Goal: Communication & Community: Answer question/provide support

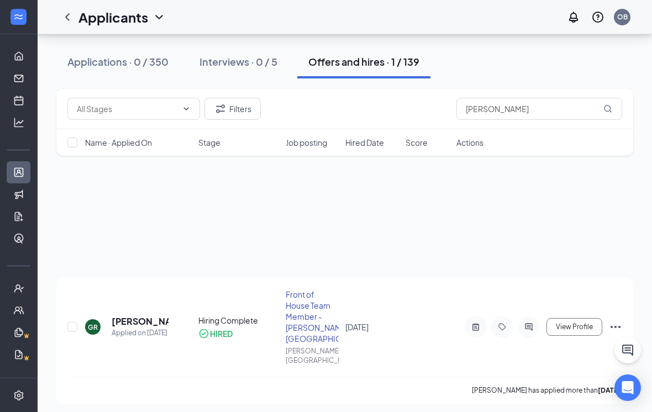
scroll to position [130, 0]
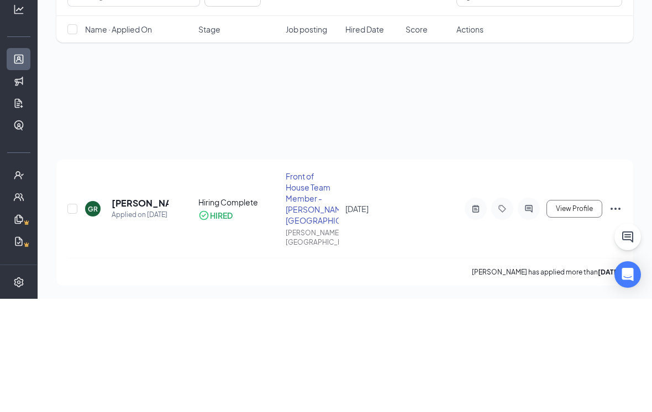
type input "g"
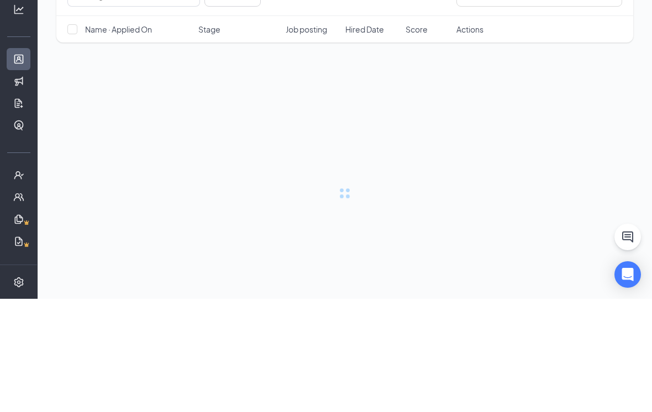
type input "[PERSON_NAME]"
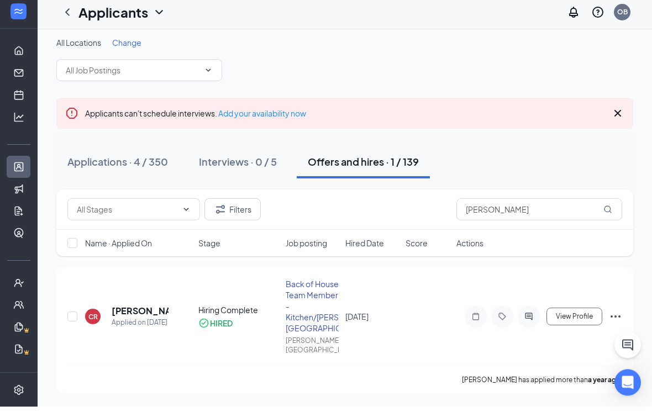
click at [147, 160] on div "Applications · 4 / 350" at bounding box center [117, 167] width 101 height 14
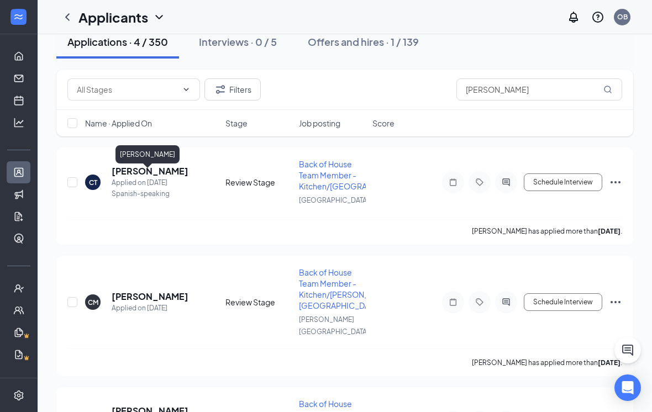
click at [126, 177] on h5 "[PERSON_NAME]" at bounding box center [150, 171] width 77 height 12
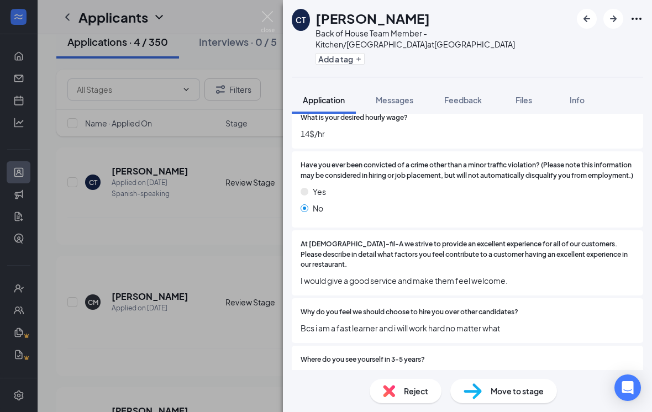
scroll to position [548, 0]
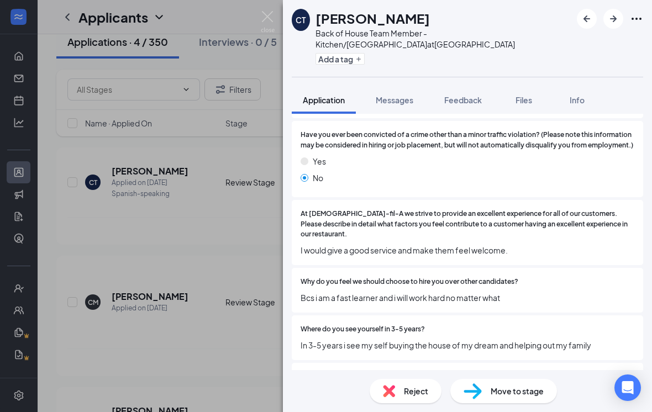
click at [509, 397] on span "Move to stage" at bounding box center [516, 391] width 53 height 12
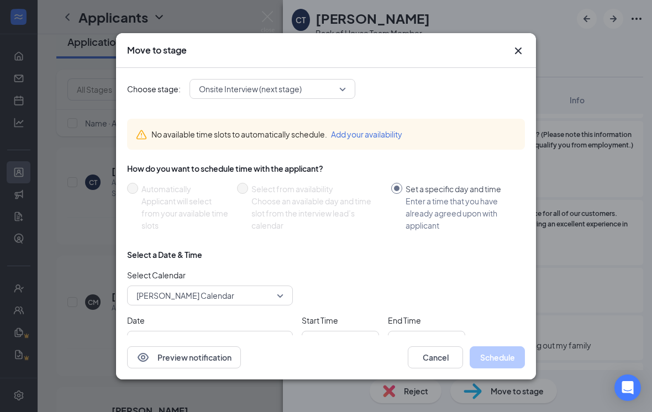
type input "[DATE]"
click at [343, 81] on span "Onsite Interview (next stage)" at bounding box center [272, 89] width 147 height 17
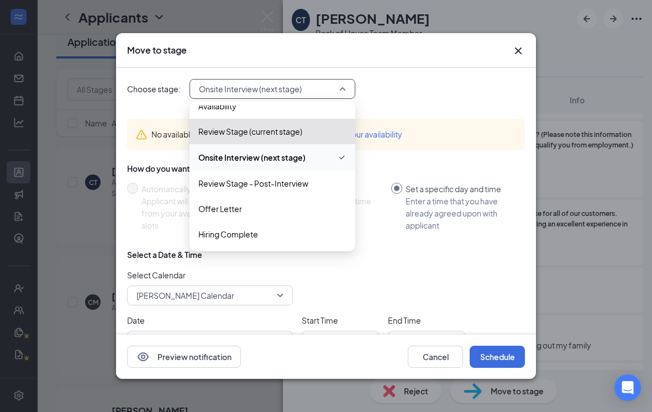
scroll to position [38, 0]
click at [257, 229] on span "Hiring Complete" at bounding box center [228, 234] width 60 height 12
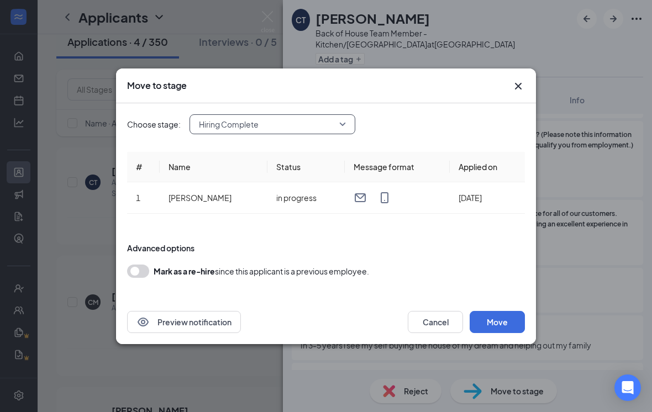
click at [494, 318] on button "Move" at bounding box center [496, 322] width 55 height 22
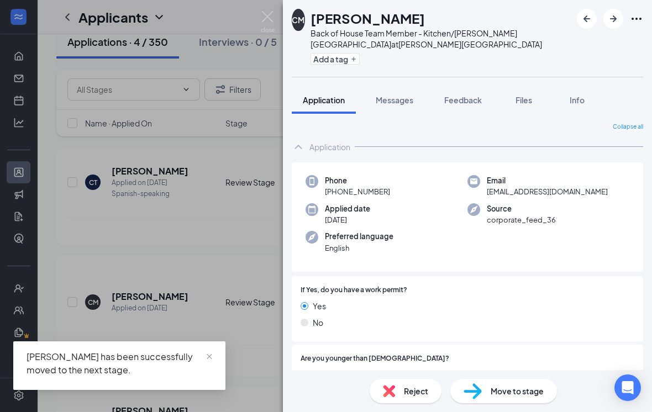
click at [271, 20] on img at bounding box center [268, 22] width 14 height 22
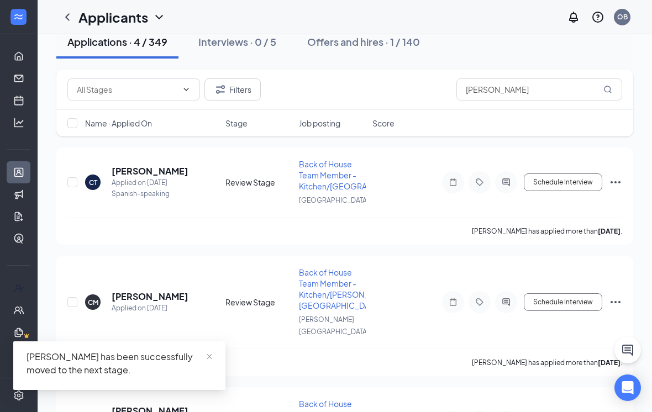
click at [25, 279] on div at bounding box center [18, 288] width 37 height 22
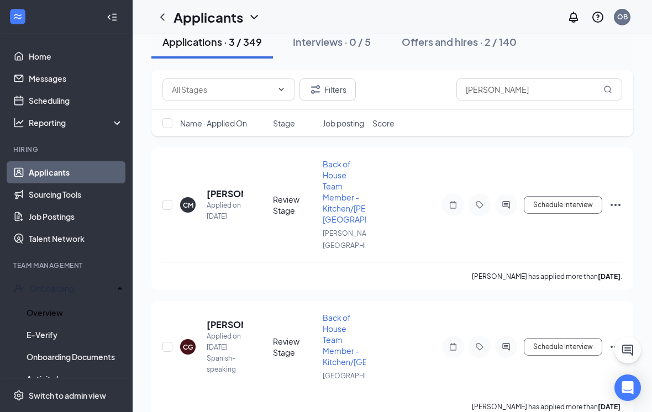
click at [82, 310] on link "Overview" at bounding box center [75, 313] width 97 height 22
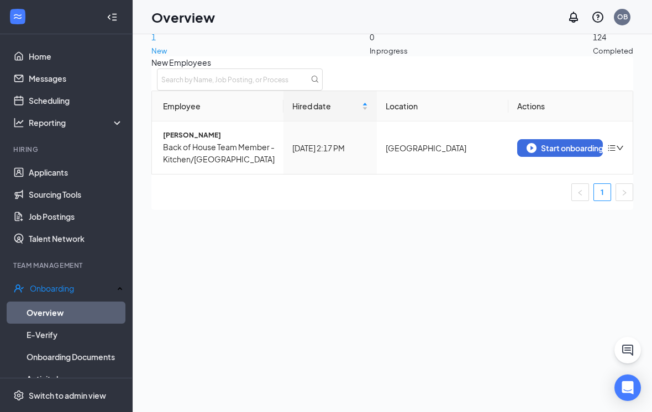
click at [542, 153] on div "Start onboarding" at bounding box center [559, 148] width 67 height 10
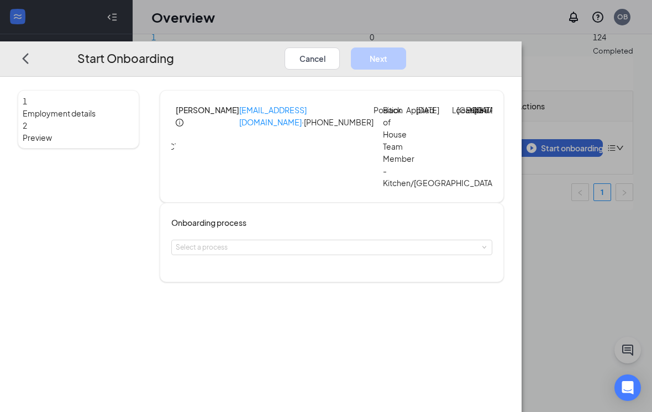
click at [347, 229] on h4 "Onboarding process" at bounding box center [331, 222] width 321 height 12
click at [352, 253] on div "Select a process" at bounding box center [329, 247] width 307 height 11
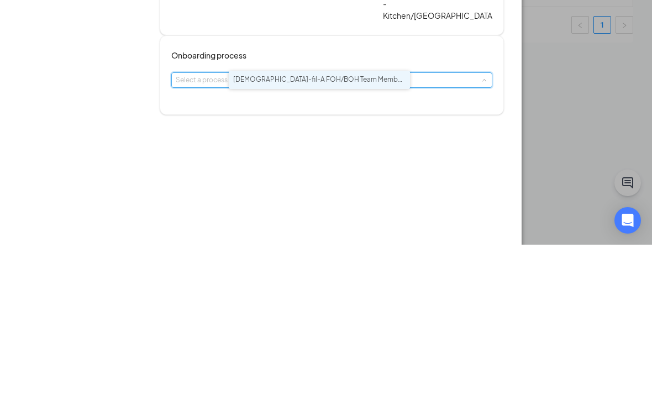
click at [346, 242] on span "[DEMOGRAPHIC_DATA]-fil-A FOH/BOH Team Member Onboarding Process" at bounding box center [351, 246] width 237 height 8
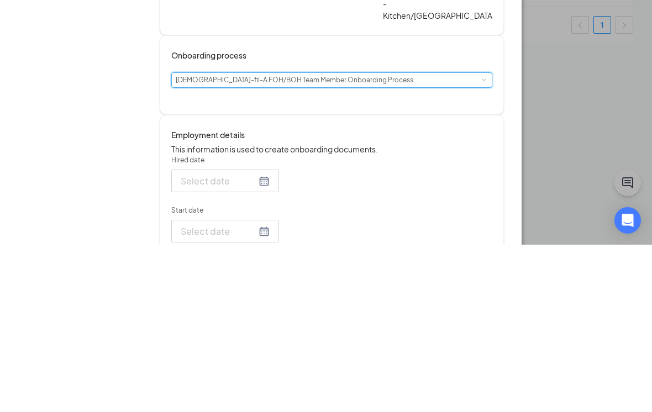
type input "[DATE]"
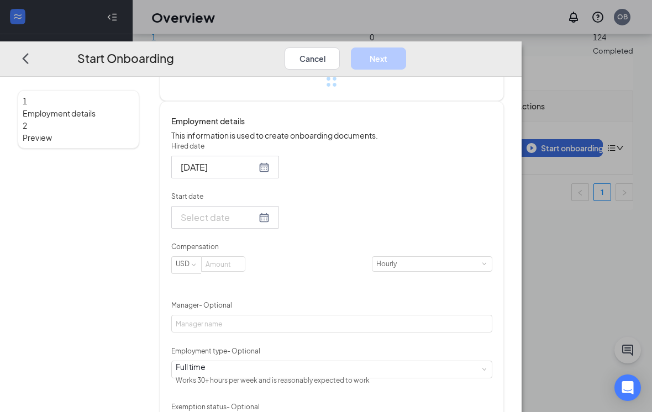
scroll to position [198, 0]
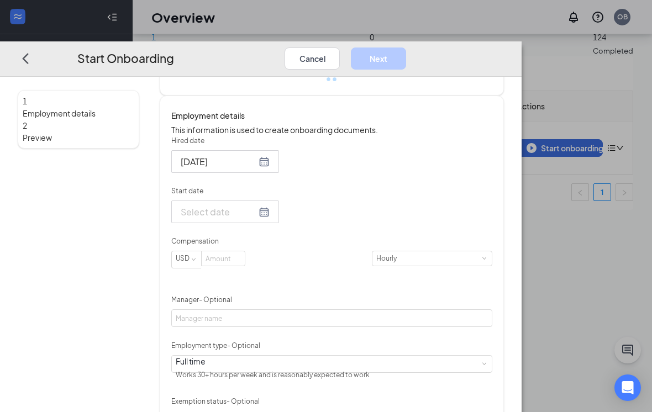
click at [269, 219] on div at bounding box center [225, 212] width 89 height 14
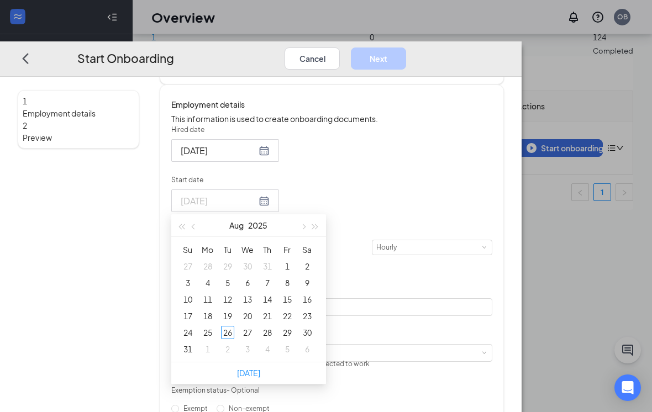
type input "[DATE]"
click at [234, 339] on div "26" at bounding box center [227, 332] width 13 height 13
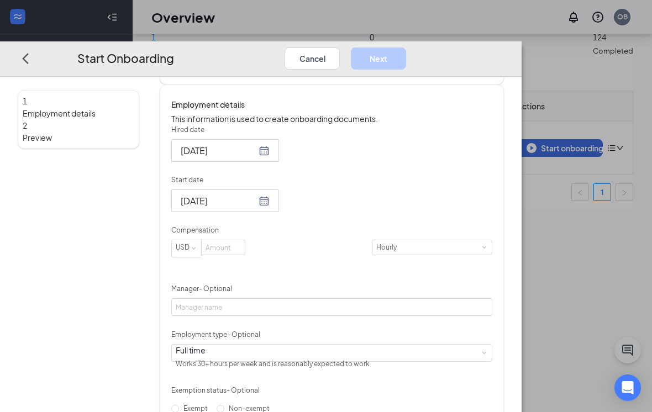
click at [245, 255] on input at bounding box center [223, 247] width 43 height 14
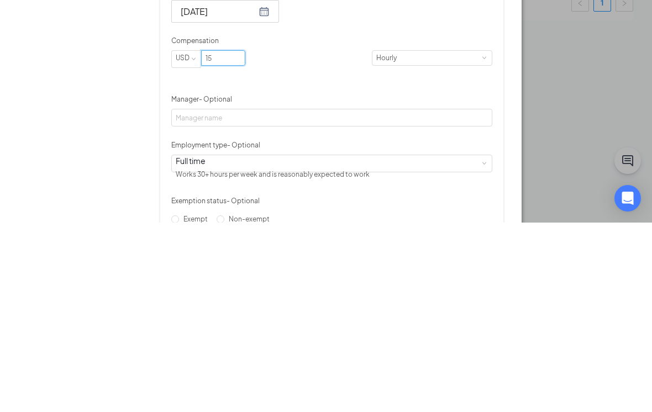
type input "15"
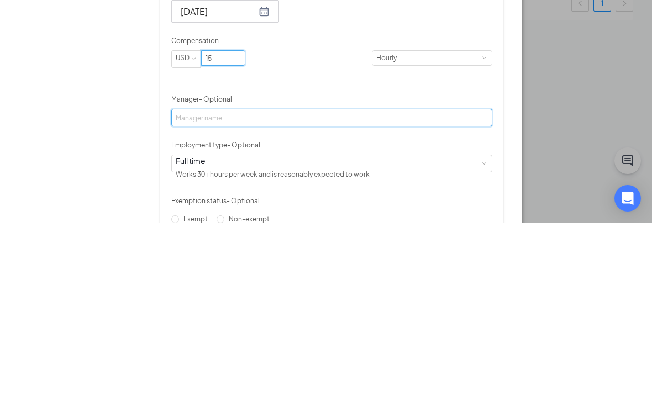
click at [388, 298] on input "Manager - Optional" at bounding box center [331, 307] width 321 height 18
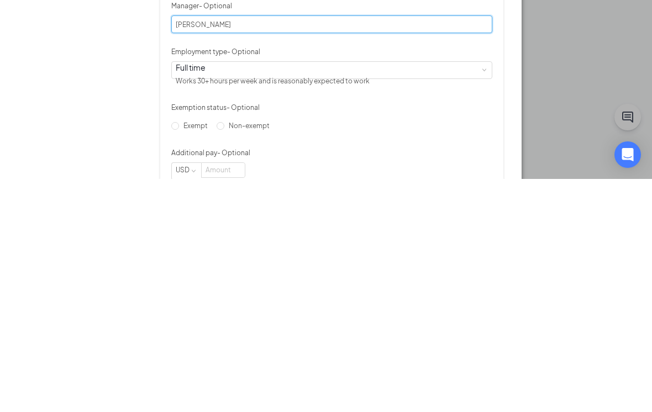
scroll to position [249, 0]
type input "[PERSON_NAME]"
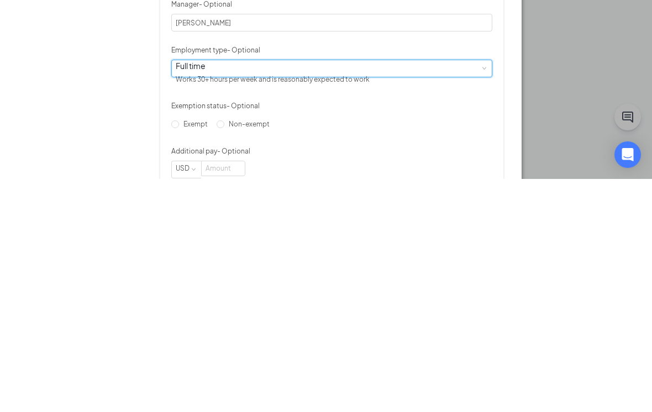
click at [359, 293] on div "Full time Works 30+ hours per week and is reasonably expected to work" at bounding box center [332, 301] width 312 height 17
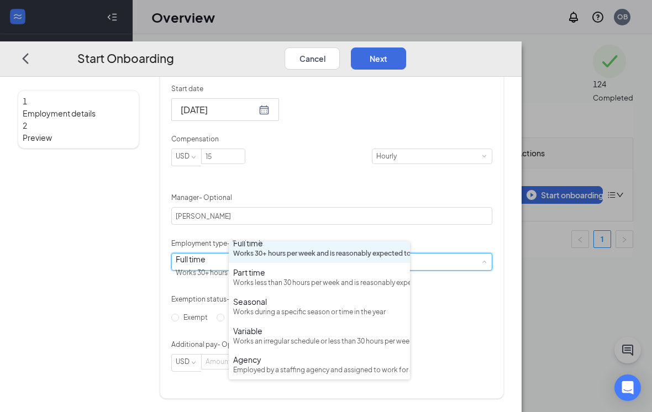
scroll to position [0, 0]
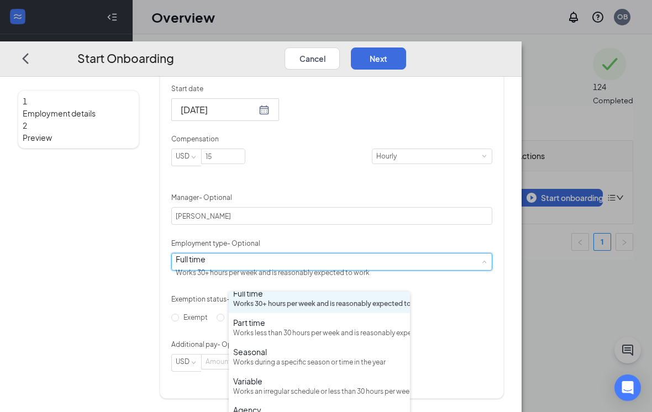
click at [323, 328] on div "Works less than 30 hours per week and is reasonably expected to work" at bounding box center [319, 333] width 172 height 10
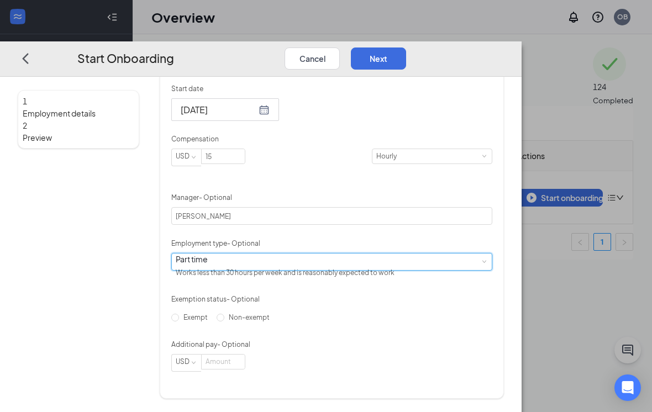
click at [224, 321] on input "Non-exempt" at bounding box center [220, 317] width 8 height 8
radio input "true"
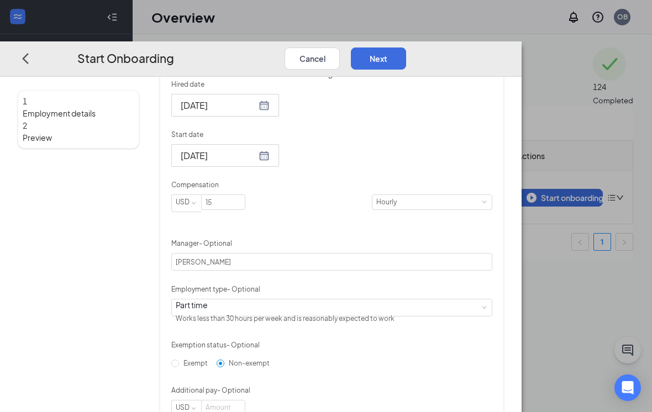
scroll to position [244, 0]
click at [269, 161] on div at bounding box center [225, 154] width 89 height 14
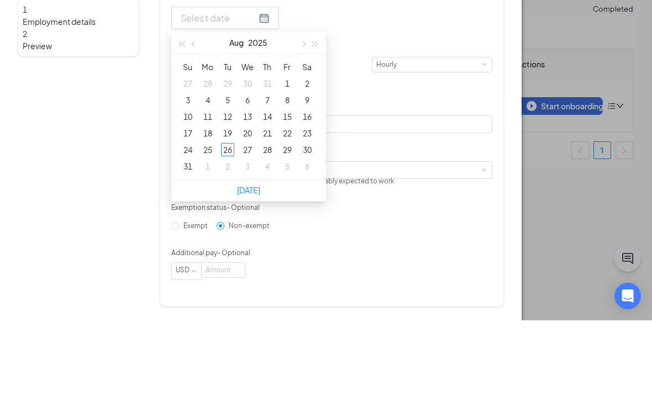
scroll to position [310, 0]
type input "[DATE]"
click at [294, 235] on div "29" at bounding box center [287, 241] width 13 height 13
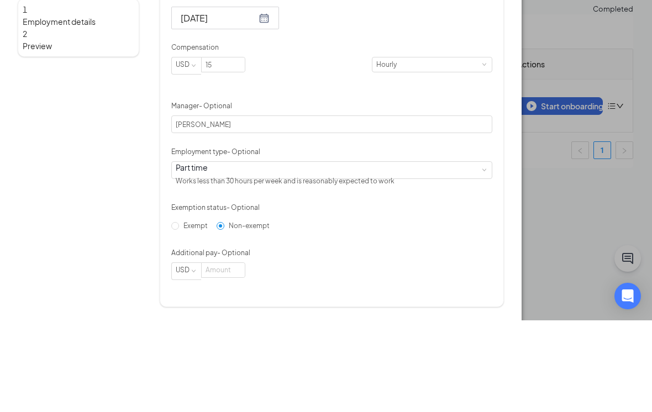
click at [492, 128] on div "Hired date [DATE] Start date [DATE] [DATE] Su Mo Tu We Th Fr Sa 27 28 29 30 31 …" at bounding box center [331, 203] width 321 height 338
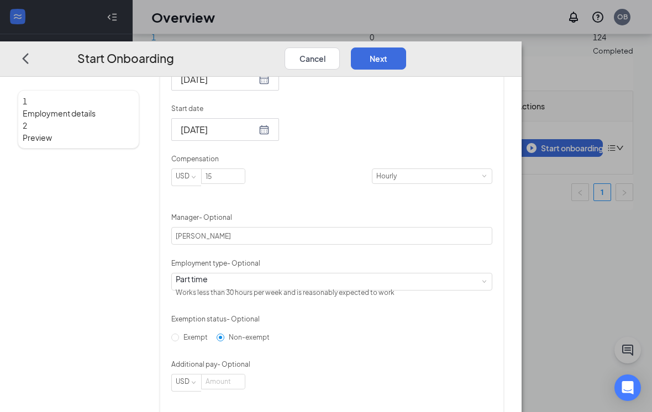
scroll to position [287, 0]
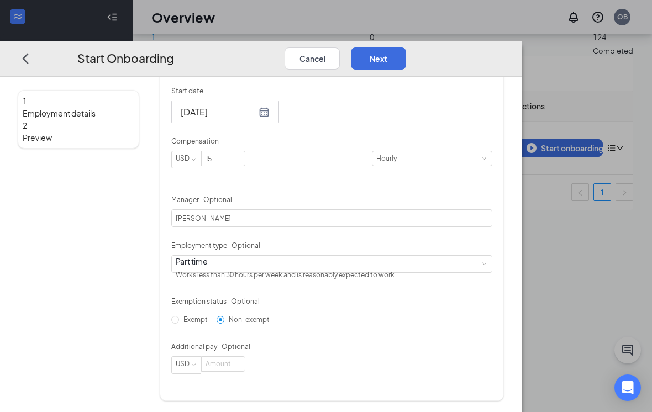
click at [406, 47] on button "Next" at bounding box center [378, 58] width 55 height 22
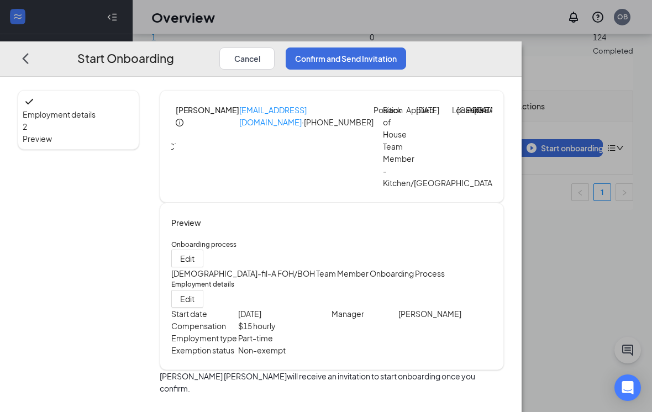
scroll to position [10, 0]
click at [406, 47] on button "Confirm and Send Invitation" at bounding box center [345, 58] width 120 height 22
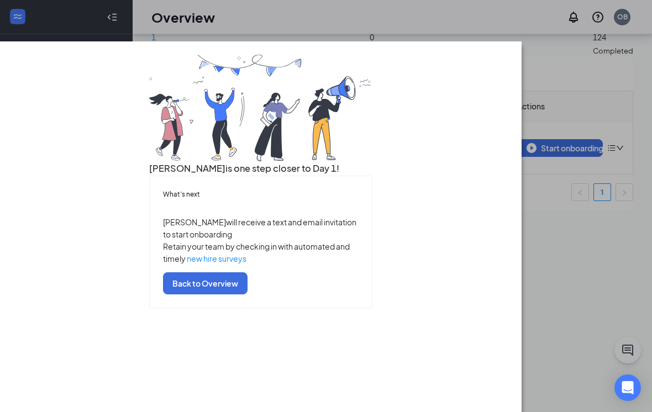
scroll to position [0, 0]
click at [247, 294] on button "Back to Overview" at bounding box center [205, 283] width 84 height 22
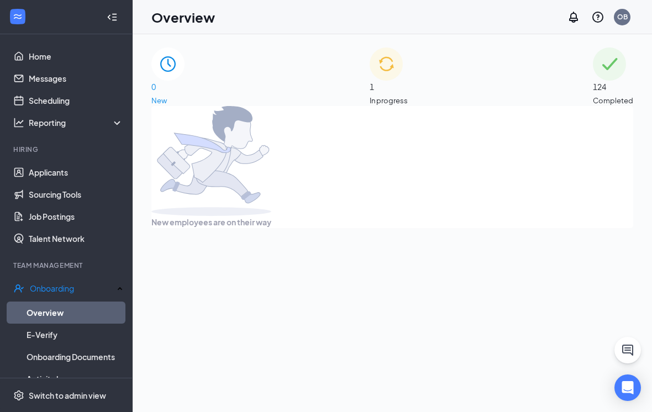
click at [408, 85] on div "1 In progress" at bounding box center [388, 76] width 38 height 59
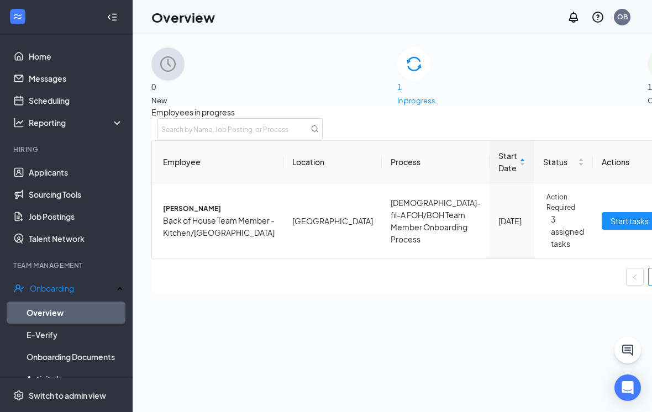
click at [67, 78] on link "Messages" at bounding box center [76, 78] width 94 height 22
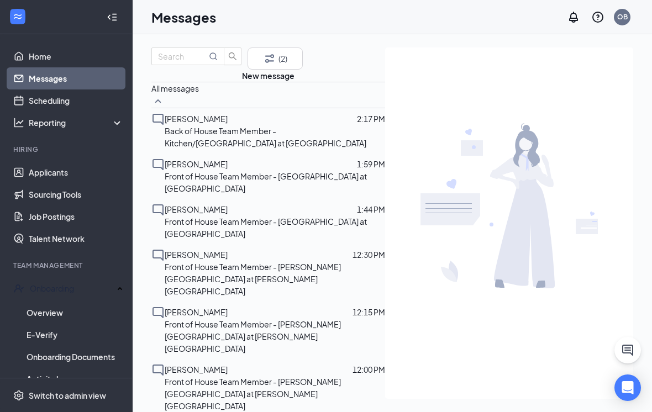
click at [204, 62] on input "text" at bounding box center [182, 56] width 49 height 12
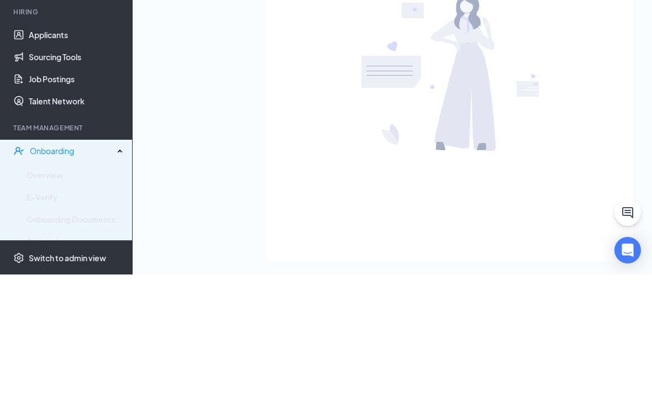
click at [78, 277] on div "Onboarding" at bounding box center [66, 288] width 133 height 22
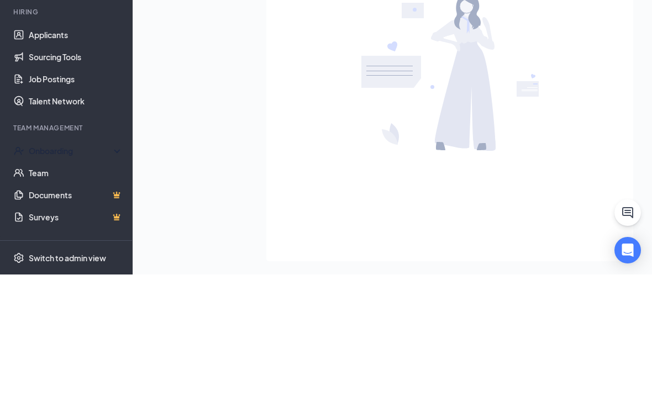
scroll to position [17, 0]
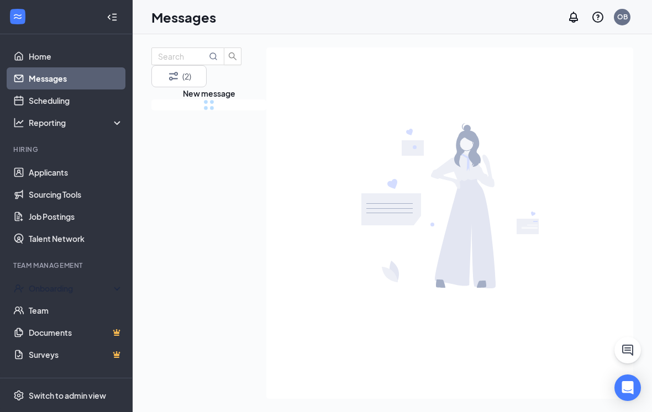
click at [84, 277] on div "Onboarding" at bounding box center [66, 288] width 133 height 22
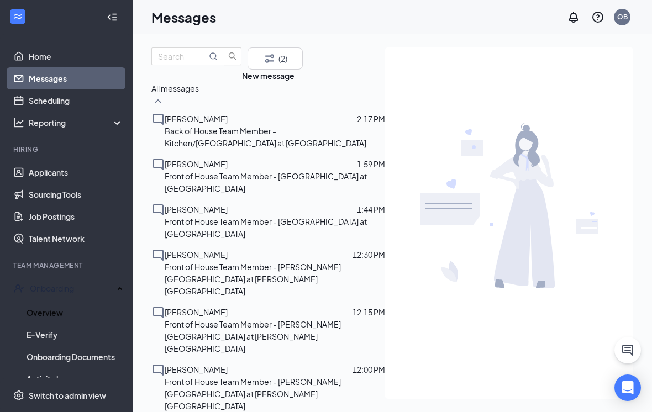
click at [86, 302] on link "Overview" at bounding box center [75, 313] width 97 height 22
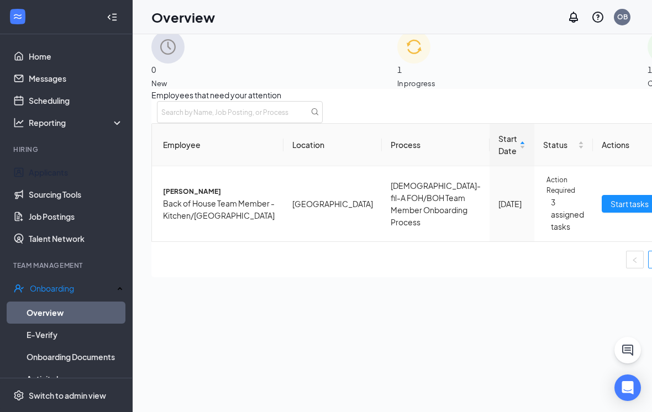
click at [77, 170] on link "Applicants" at bounding box center [76, 172] width 94 height 22
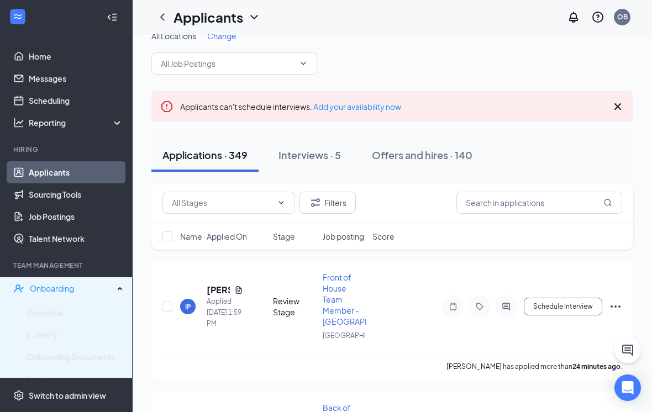
click at [75, 297] on div "Onboarding" at bounding box center [66, 288] width 133 height 22
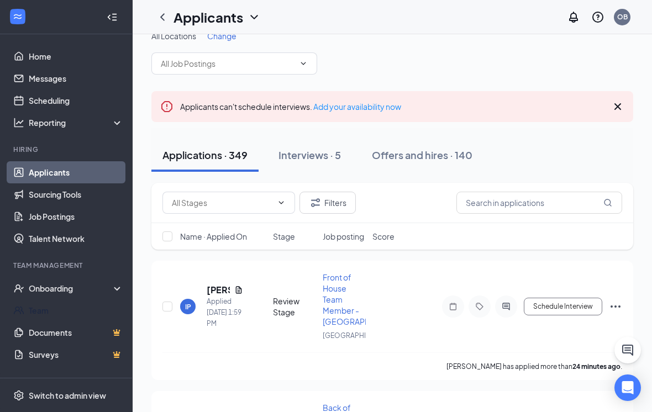
click at [81, 318] on link "Team" at bounding box center [76, 310] width 94 height 22
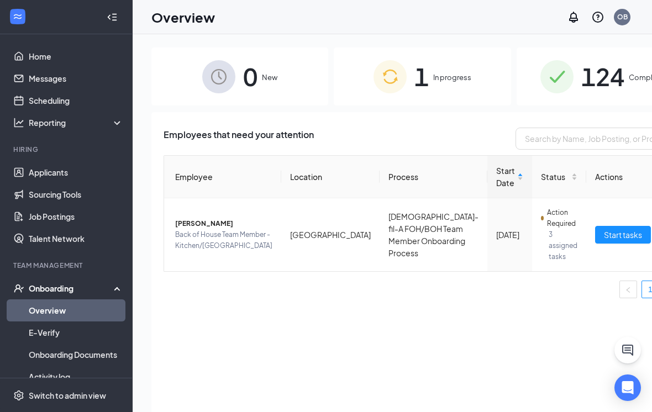
click at [540, 89] on img at bounding box center [556, 76] width 33 height 33
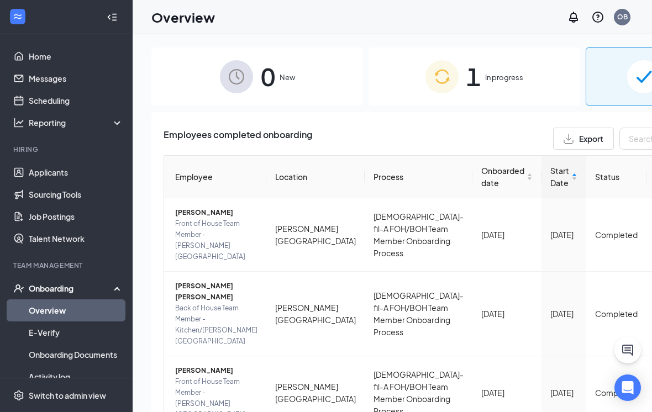
click at [550, 184] on div "Start Date" at bounding box center [563, 177] width 27 height 24
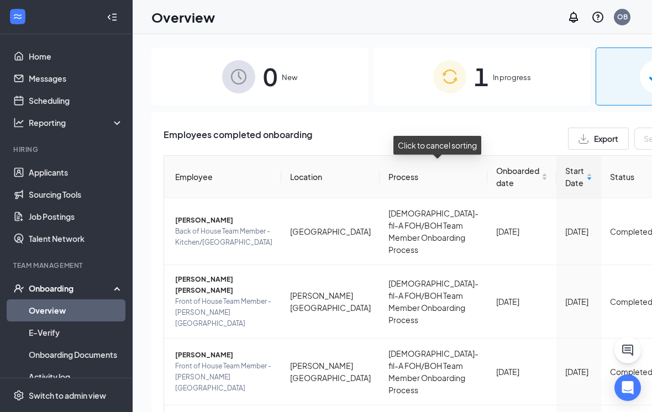
click at [212, 229] on span "Back of House Team Member - Kitchen/[GEOGRAPHIC_DATA]" at bounding box center [223, 237] width 97 height 22
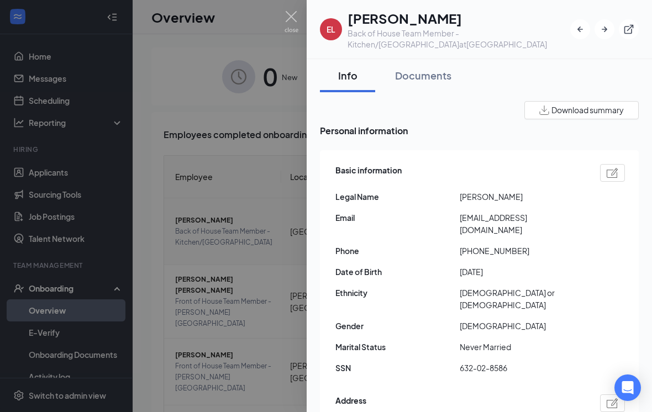
click at [624, 26] on icon "ExternalLink" at bounding box center [628, 29] width 11 height 11
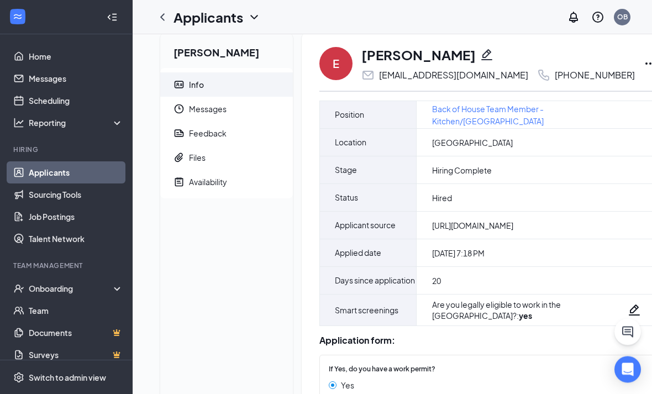
scroll to position [31, 0]
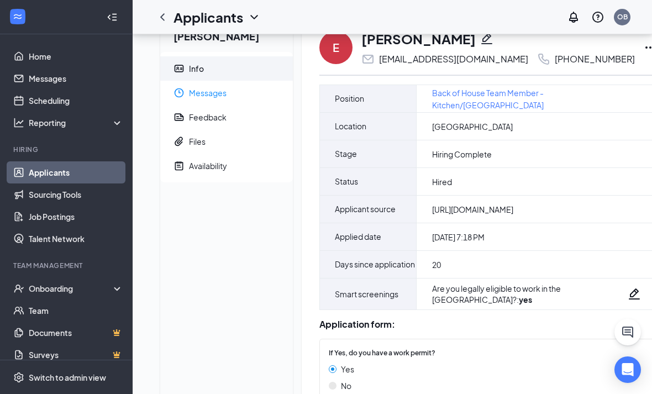
click at [242, 89] on span "Messages" at bounding box center [236, 93] width 95 height 24
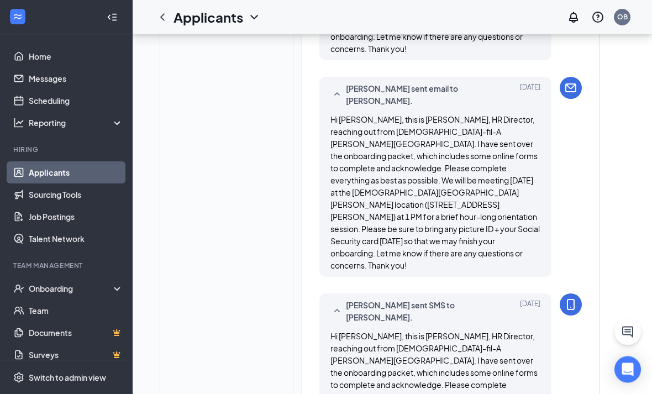
scroll to position [792, 0]
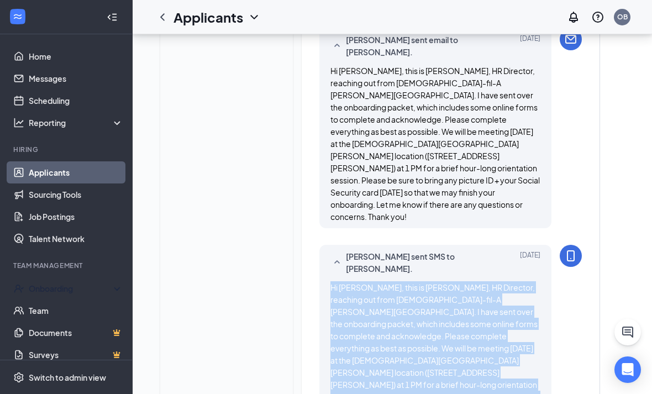
click at [72, 285] on div "Onboarding" at bounding box center [71, 288] width 85 height 11
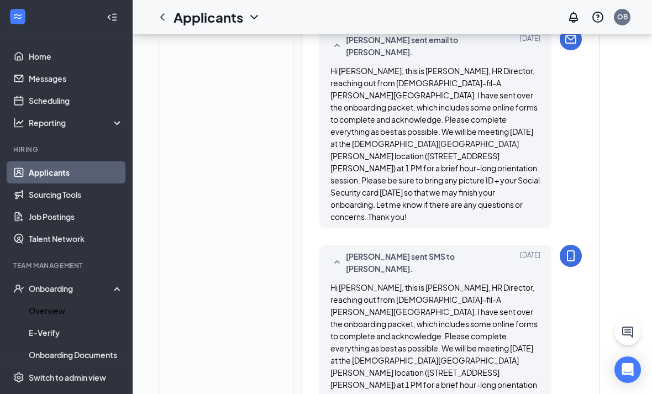
click at [89, 309] on link "Overview" at bounding box center [76, 310] width 94 height 22
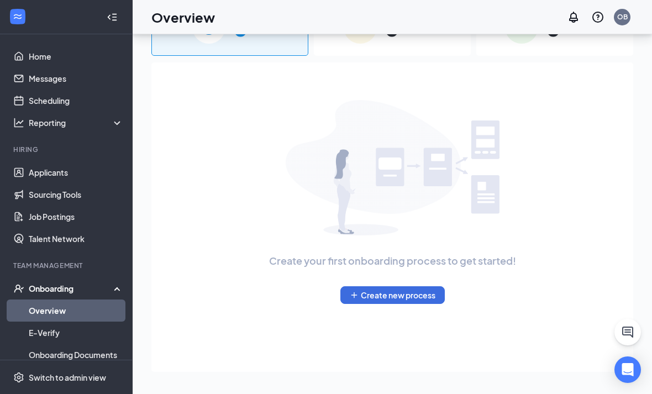
scroll to position [85, 0]
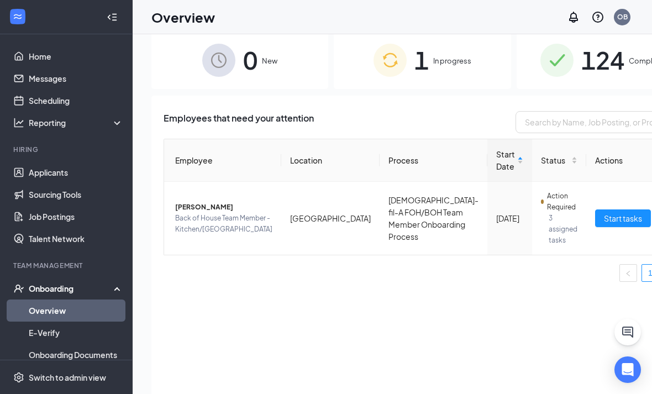
scroll to position [18, 0]
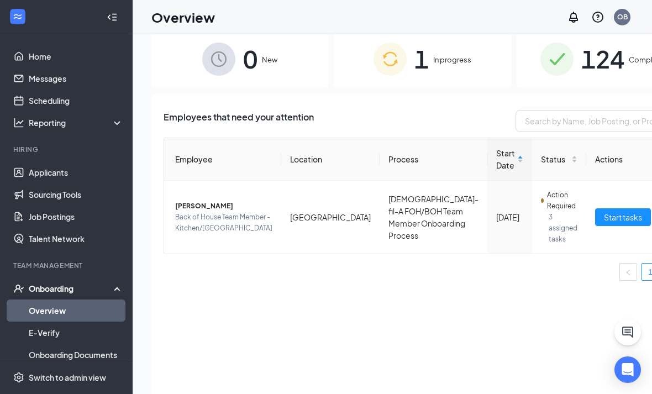
click at [432, 73] on div "1 In progress" at bounding box center [422, 59] width 177 height 58
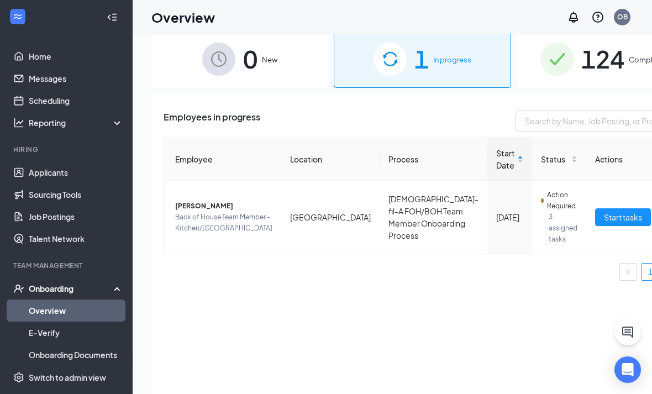
click at [595, 226] on button "Start tasks" at bounding box center [623, 217] width 56 height 18
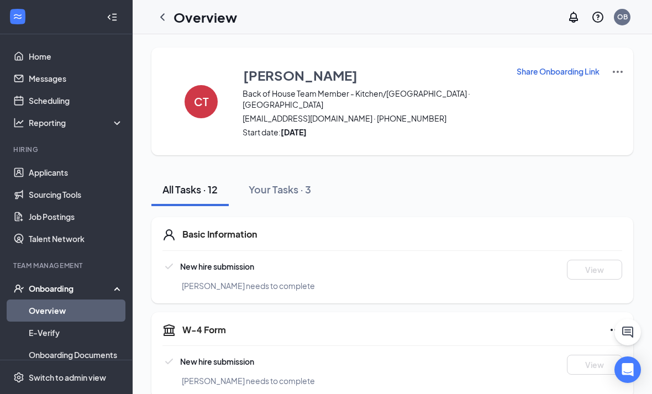
click at [156, 21] on icon "ChevronLeft" at bounding box center [162, 16] width 13 height 13
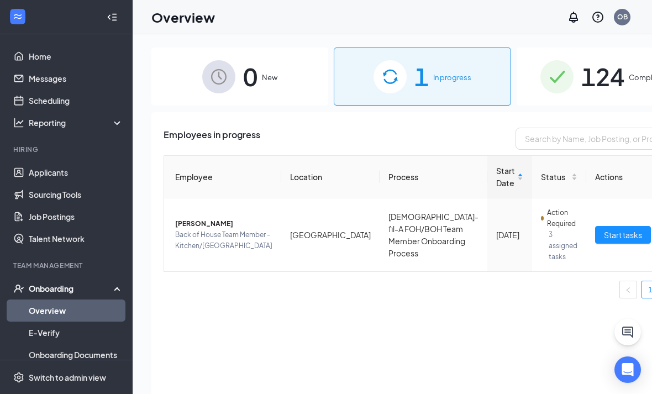
click at [197, 228] on span "[PERSON_NAME]" at bounding box center [223, 223] width 97 height 11
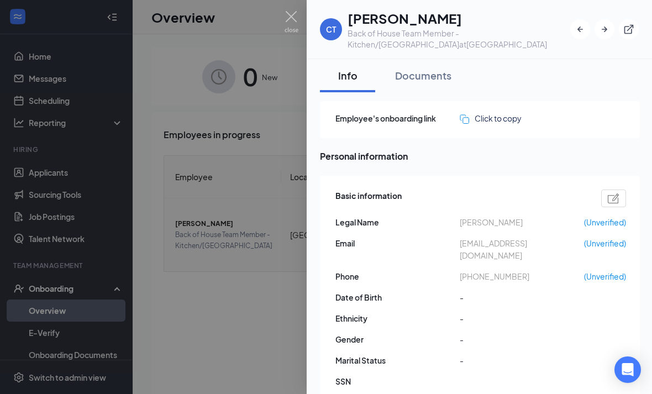
click at [629, 32] on icon "ExternalLink" at bounding box center [628, 29] width 11 height 11
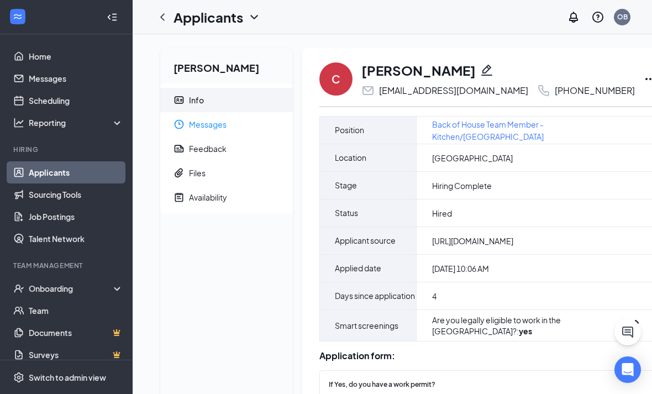
click at [247, 133] on span "Messages" at bounding box center [236, 124] width 95 height 24
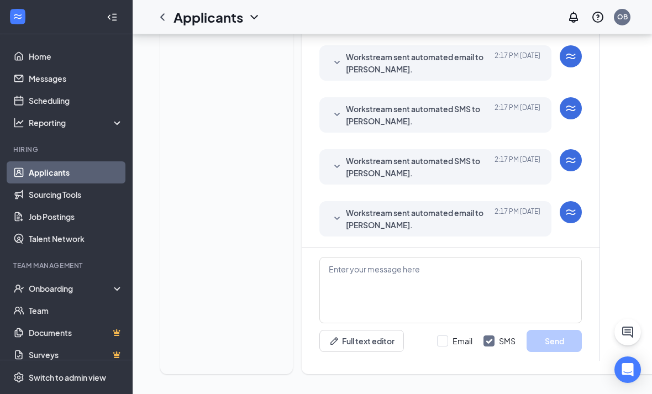
scroll to position [273, 0]
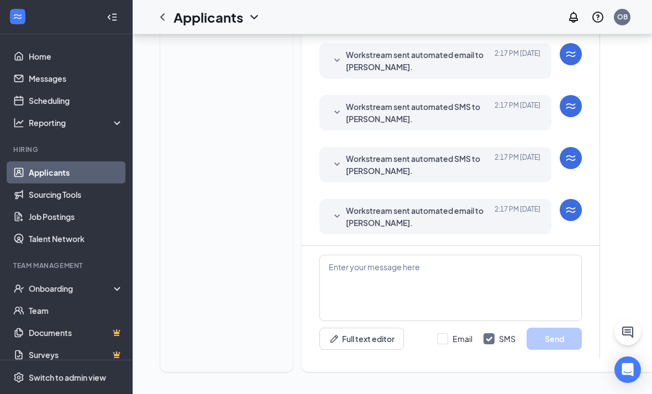
click at [457, 334] on div "Email" at bounding box center [462, 338] width 20 height 11
click at [457, 334] on input "Email" at bounding box center [454, 338] width 35 height 11
checkbox input "true"
click at [456, 280] on textarea at bounding box center [450, 288] width 262 height 66
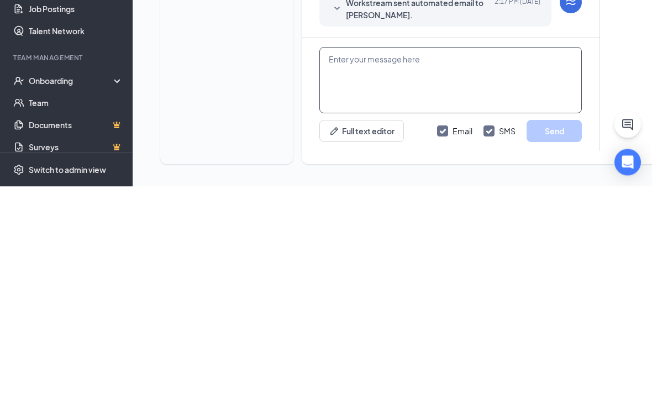
click at [375, 255] on textarea at bounding box center [450, 288] width 262 height 66
paste textarea "Hi Evelin, this is Ortwin, HR Director, reaching out from Chick-fil-A Sawyer He…"
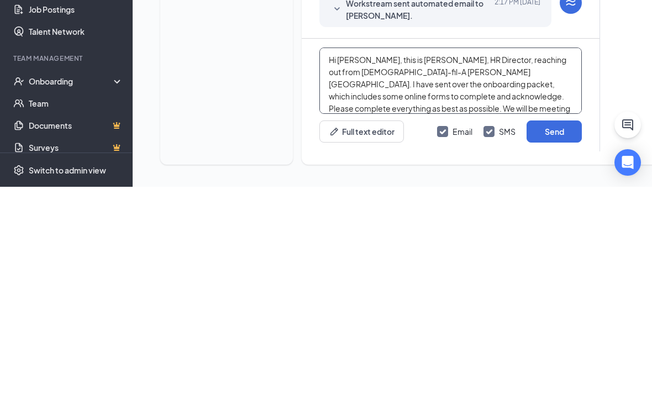
scroll to position [0, 0]
click at [346, 255] on textarea "Hi Evelin, this is Ortwin, HR Director, reaching out from Chick-fil-A Sawyer He…" at bounding box center [450, 288] width 262 height 66
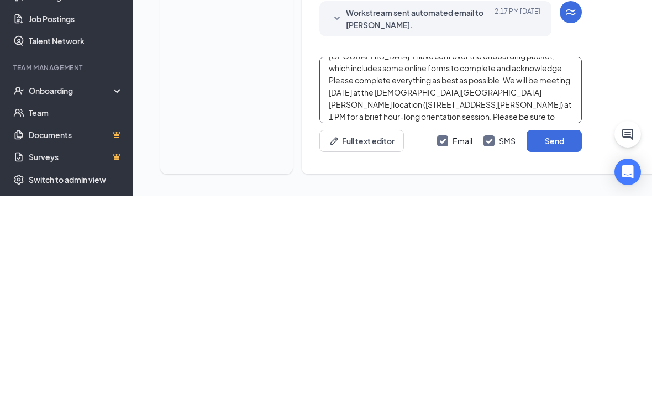
scroll to position [38, 0]
click at [367, 255] on textarea "Hi Claudia, this is Ortwin, HR Director, reaching out from Chick-fil-A Sawyer H…" at bounding box center [450, 288] width 262 height 66
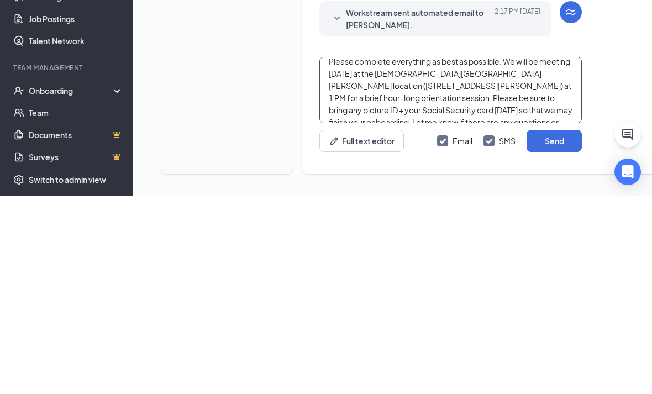
scroll to position [55, 0]
click at [408, 255] on textarea "Hi Claudia, this is Ortwin, HR Director, reaching out from Chick-fil-A Sawyer H…" at bounding box center [450, 288] width 262 height 66
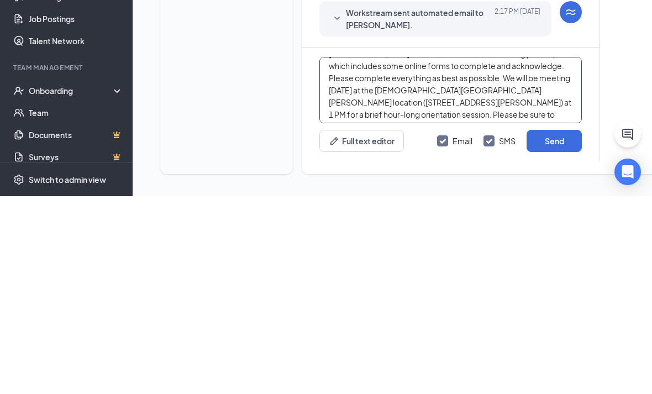
scroll to position [41, 0]
type textarea "Hi Claudia, this is Ortwin, HR Director, reaching out from Chick-fil-A Sawyer H…"
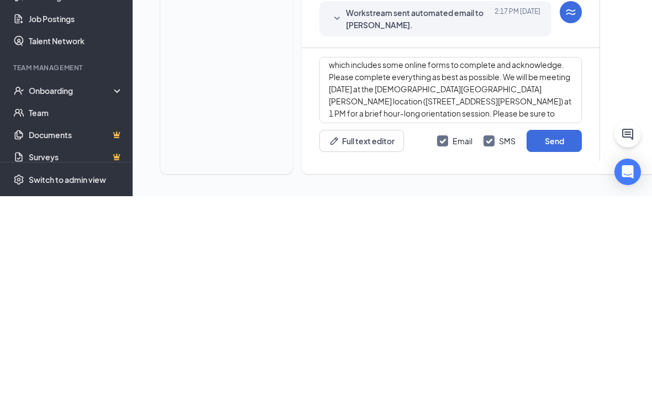
click at [552, 327] on button "Send" at bounding box center [553, 338] width 55 height 22
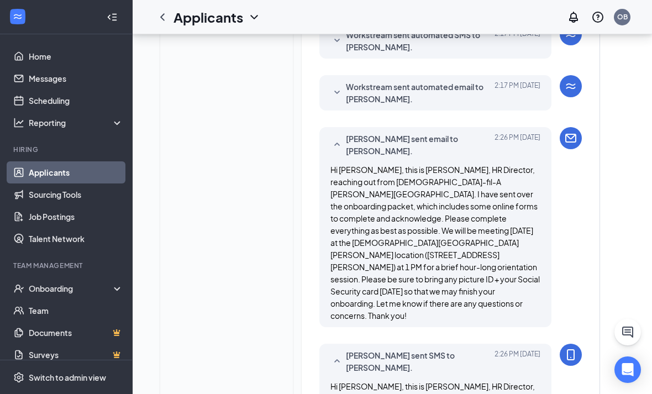
scroll to position [622, 0]
